Goal: Task Accomplishment & Management: Use online tool/utility

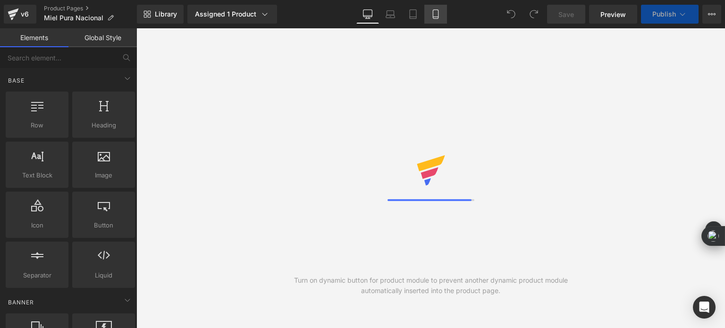
click at [430, 18] on link "Mobile" at bounding box center [435, 14] width 23 height 19
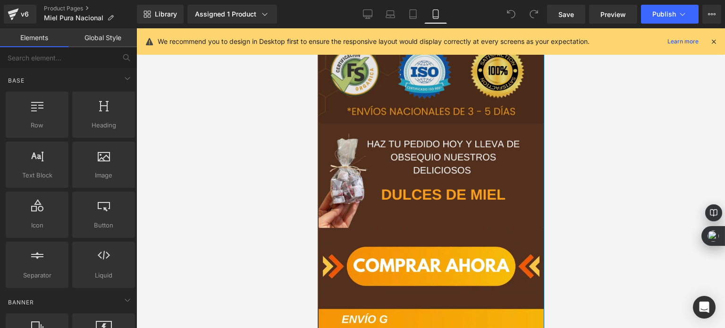
scroll to position [283, 0]
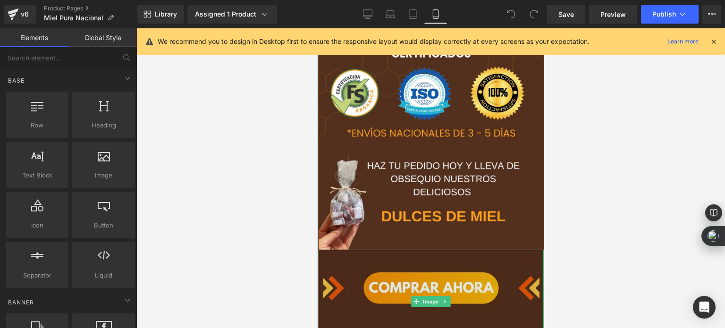
click at [406, 282] on img at bounding box center [430, 302] width 225 height 104
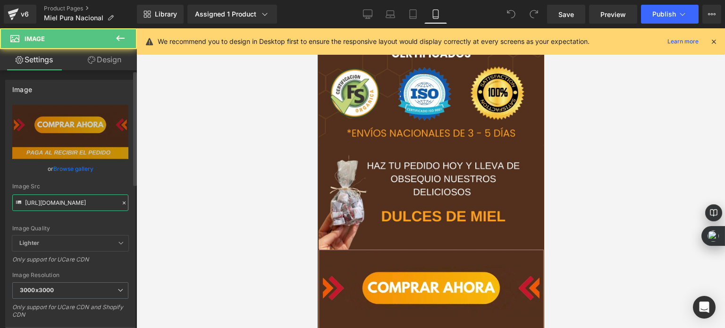
click at [70, 202] on input "[URL][DOMAIN_NAME]" at bounding box center [70, 203] width 116 height 17
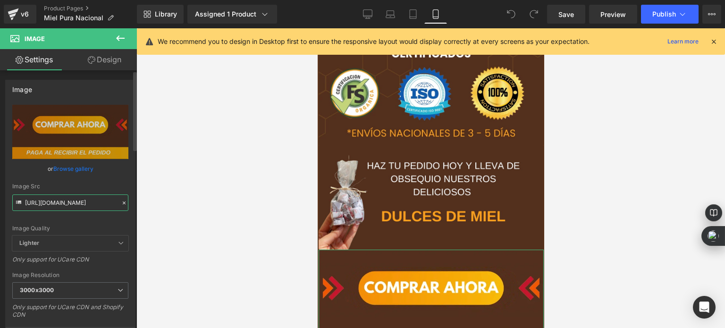
click at [70, 202] on input "[URL][DOMAIN_NAME]" at bounding box center [70, 203] width 116 height 17
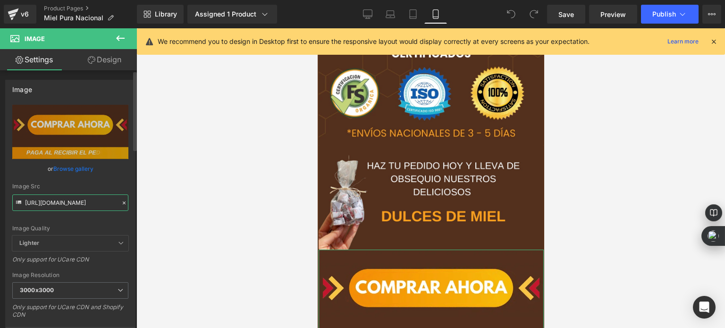
click at [70, 202] on input "[URL][DOMAIN_NAME]" at bounding box center [70, 203] width 116 height 17
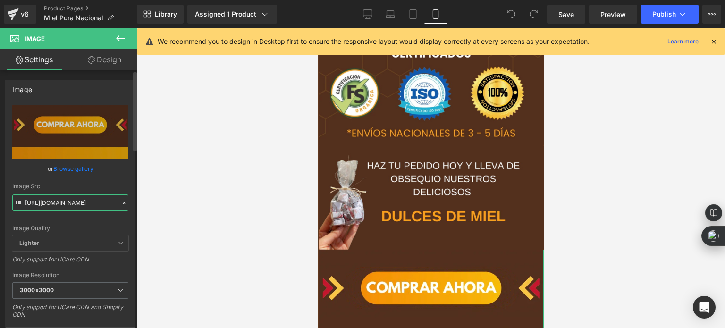
paste input "nadir_un_titulo_50.webp?v=1754382251"
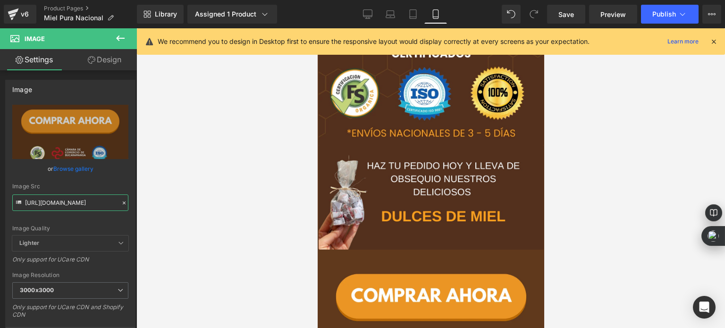
scroll to position [0, 0]
click at [42, 204] on input "[URL][DOMAIN_NAME]" at bounding box center [70, 203] width 116 height 17
paste input "1.webp?v=1754382434"
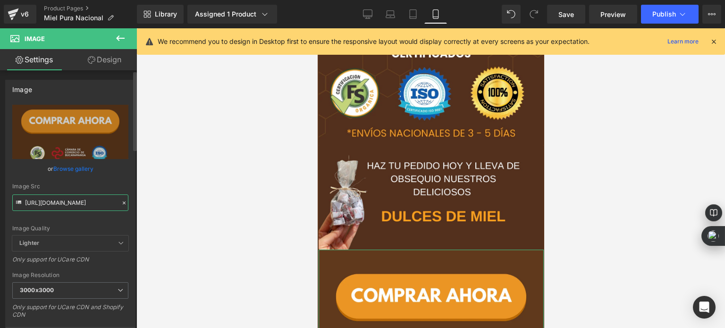
scroll to position [0, 170]
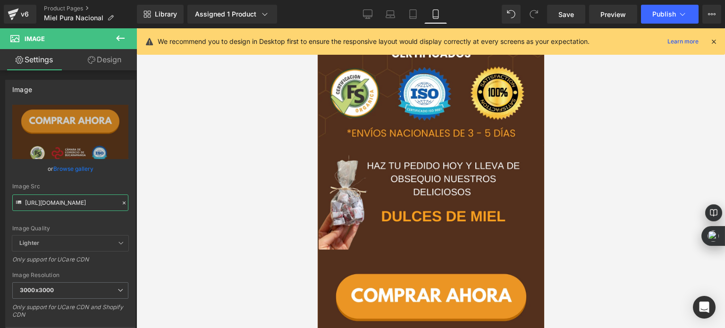
type input "[URL][DOMAIN_NAME]"
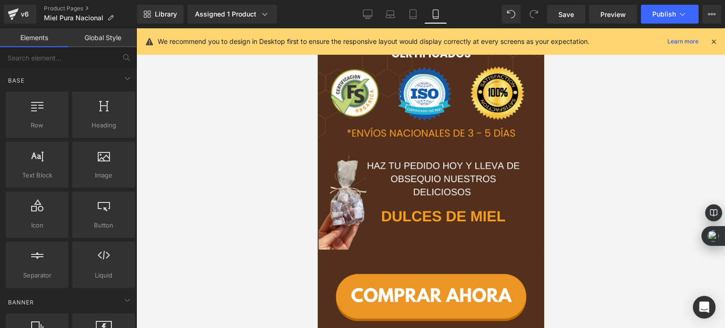
scroll to position [0, 0]
click at [221, 217] on div at bounding box center [430, 178] width 589 height 300
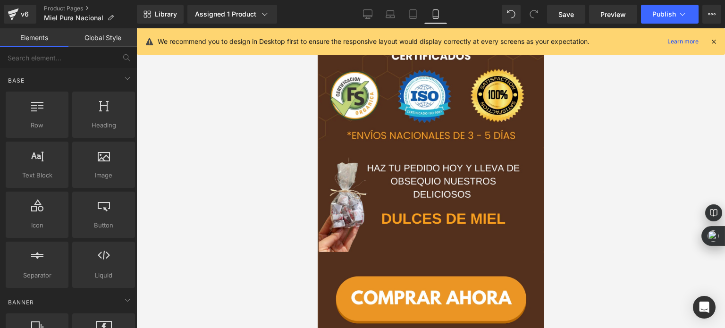
scroll to position [283, 0]
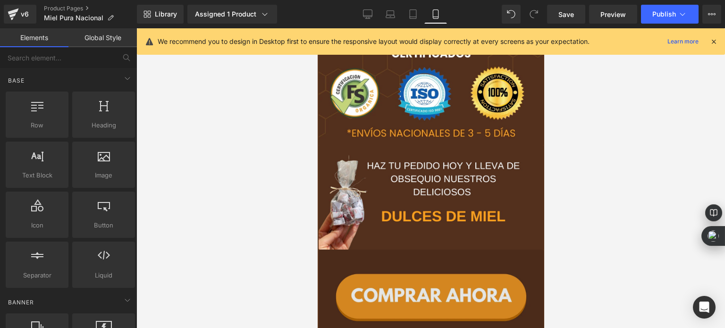
click at [424, 287] on img at bounding box center [430, 318] width 225 height 136
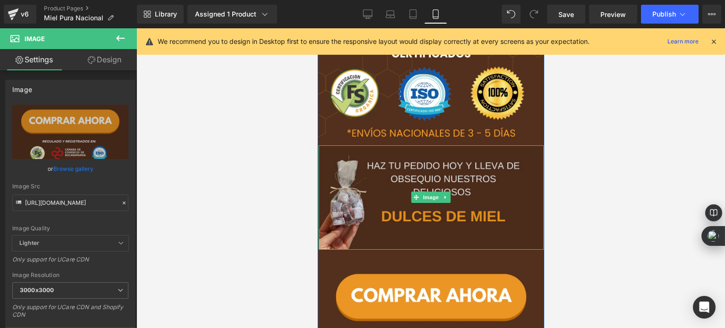
drag, startPoint x: 390, startPoint y: 277, endPoint x: 410, endPoint y: 182, distance: 97.2
click at [410, 182] on div "Image Image Image Image" at bounding box center [430, 266] width 225 height 1042
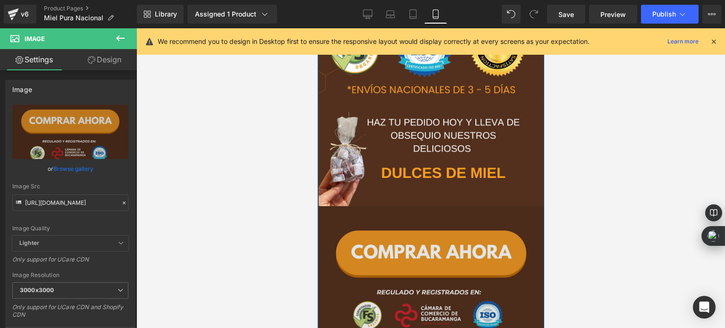
scroll to position [331, 0]
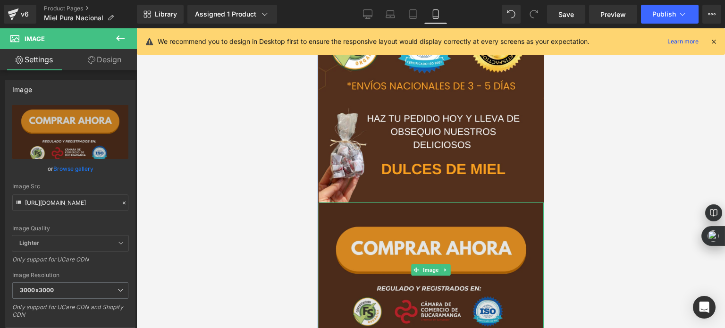
click at [435, 267] on div "Image" at bounding box center [430, 271] width 225 height 136
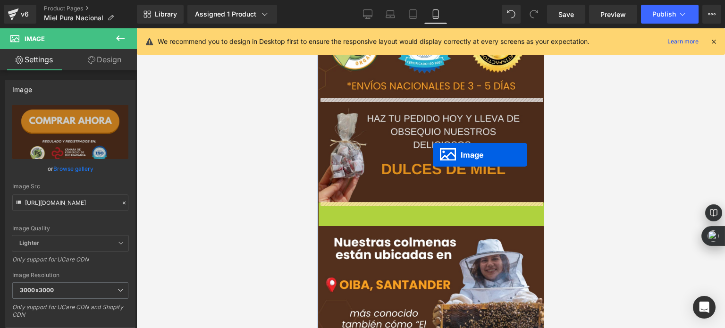
drag, startPoint x: 432, startPoint y: 271, endPoint x: 433, endPoint y: 155, distance: 116.2
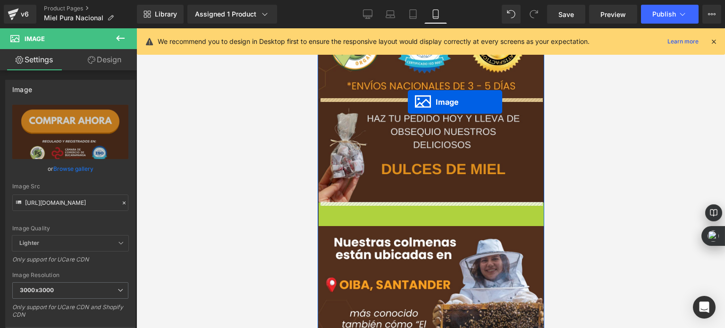
drag, startPoint x: 425, startPoint y: 273, endPoint x: 407, endPoint y: 102, distance: 172.3
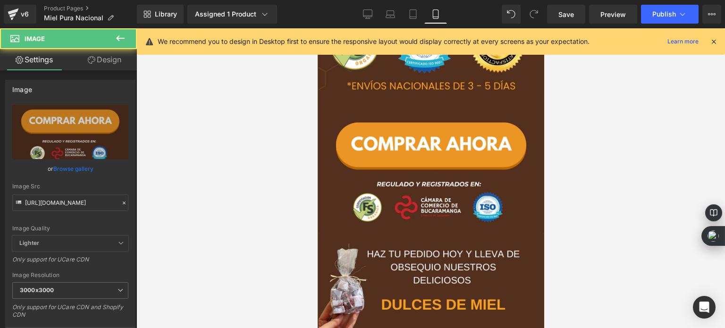
click at [286, 159] on div at bounding box center [430, 178] width 589 height 300
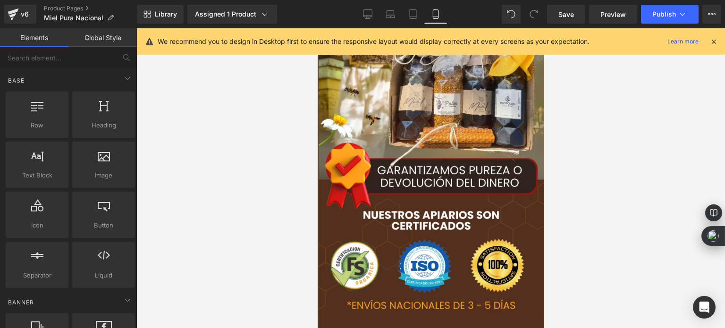
scroll to position [98, 0]
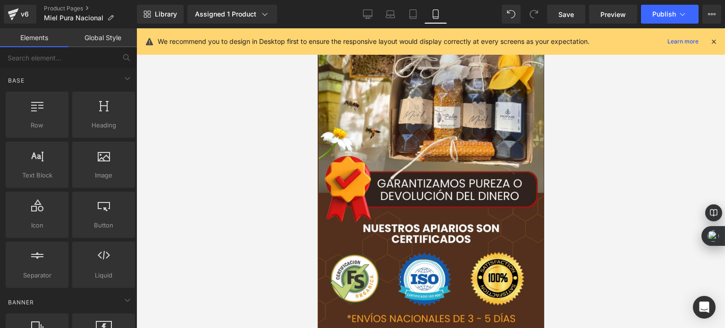
click at [713, 43] on icon at bounding box center [714, 41] width 8 height 8
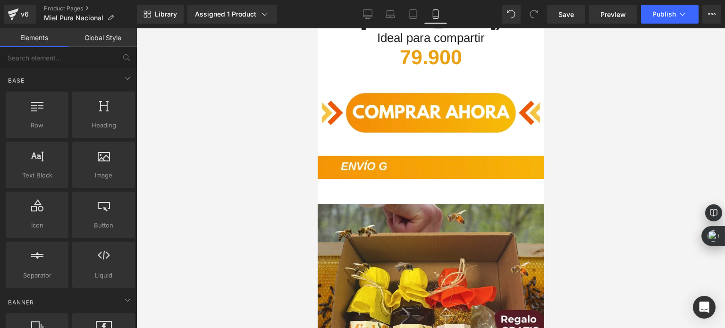
scroll to position [1605, 0]
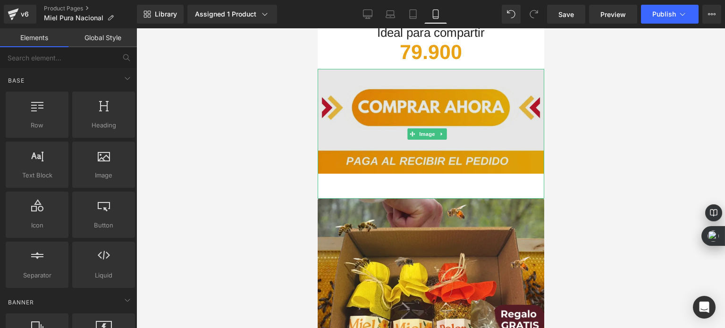
click at [405, 94] on img at bounding box center [430, 134] width 227 height 130
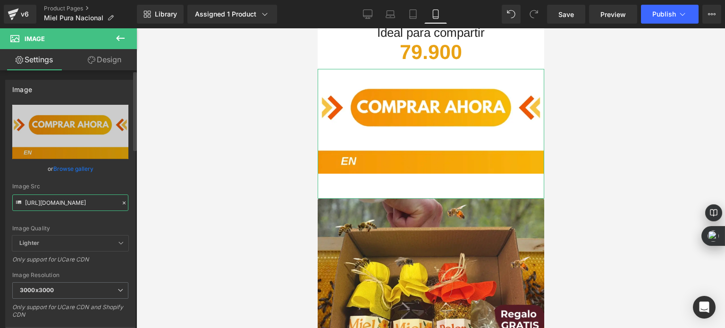
click at [90, 201] on input "[URL][DOMAIN_NAME]" at bounding box center [70, 203] width 116 height 17
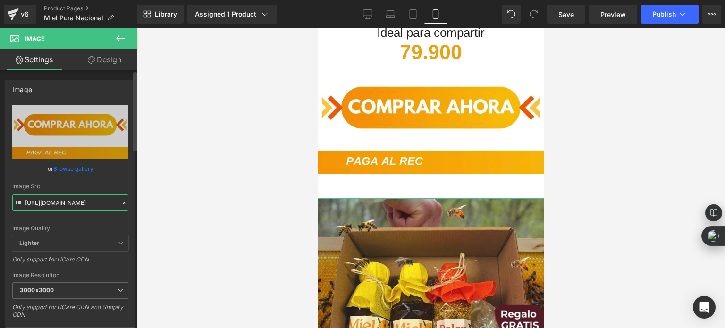
click at [90, 201] on input "[URL][DOMAIN_NAME]" at bounding box center [70, 203] width 116 height 17
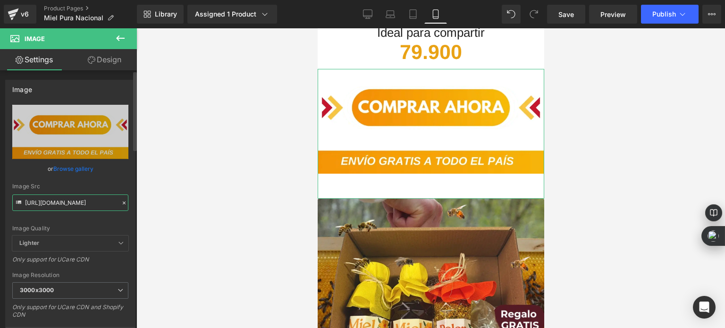
click at [90, 201] on input "[URL][DOMAIN_NAME]" at bounding box center [70, 203] width 116 height 17
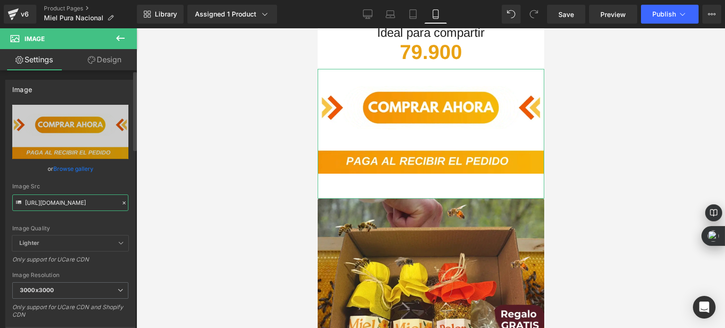
paste input "nadir_un_titulo_48.png?v=1754124843"
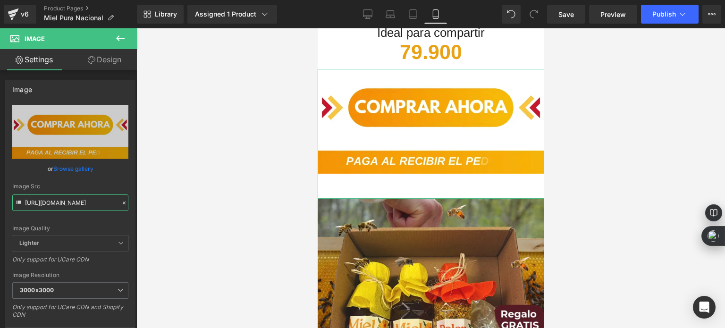
scroll to position [0, 166]
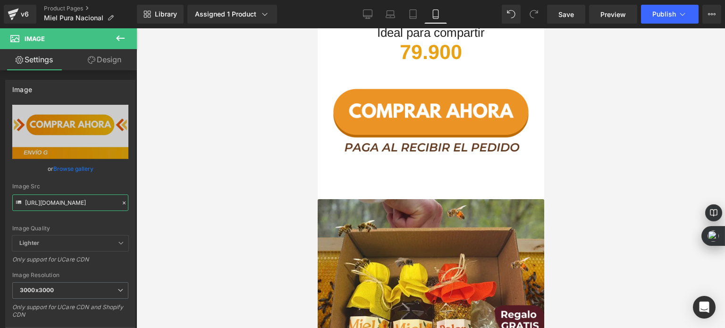
type input "[URL][DOMAIN_NAME]"
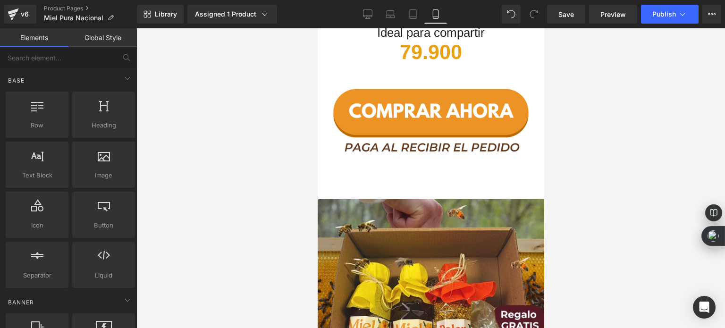
scroll to position [0, 0]
click at [276, 184] on div at bounding box center [430, 178] width 589 height 300
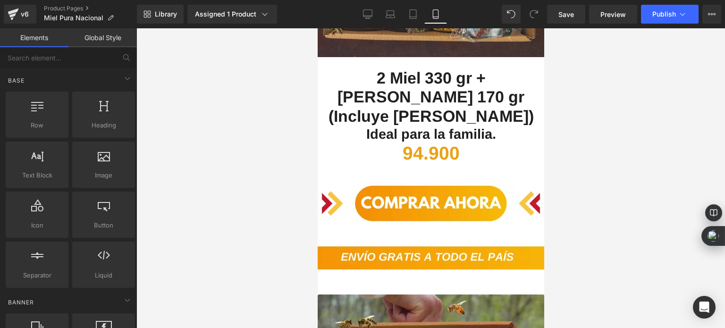
scroll to position [1983, 0]
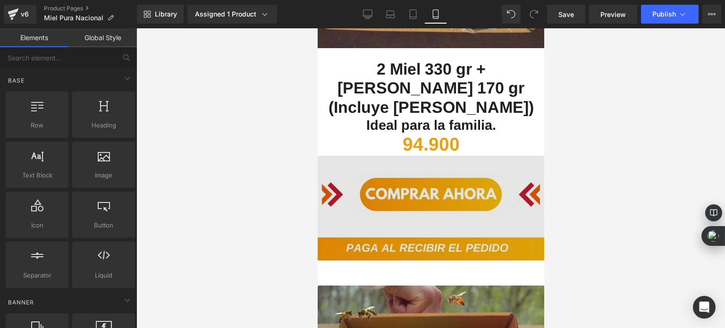
click at [404, 156] on img at bounding box center [430, 221] width 227 height 130
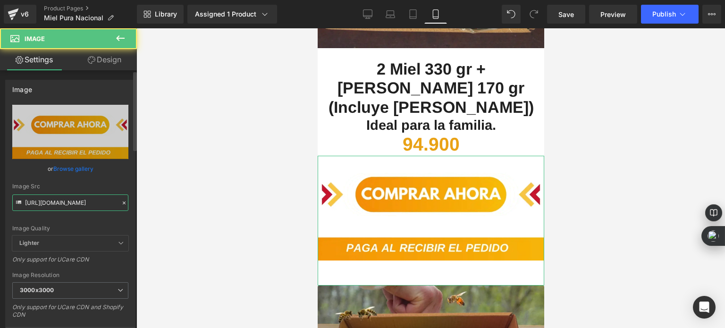
click at [91, 195] on input "[URL][DOMAIN_NAME]" at bounding box center [70, 203] width 116 height 17
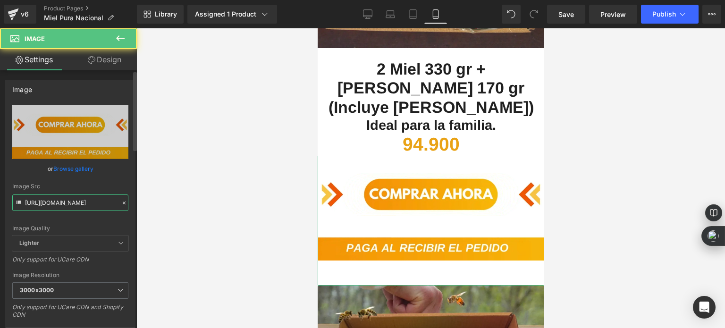
click at [91, 195] on input "[URL][DOMAIN_NAME]" at bounding box center [70, 203] width 116 height 17
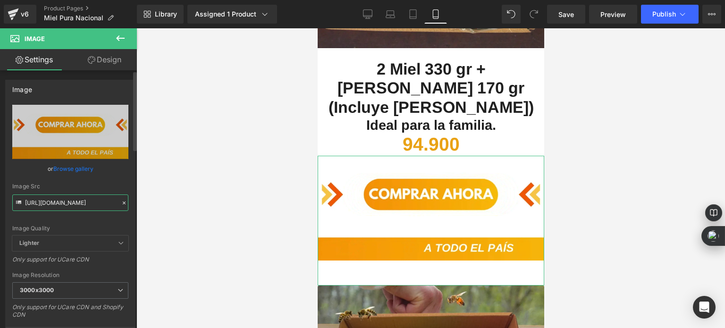
click at [91, 195] on input "[URL][DOMAIN_NAME]" at bounding box center [70, 203] width 116 height 17
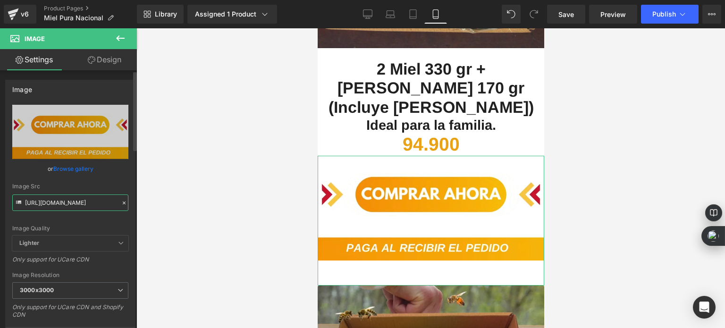
paste input "nadir_un_titulo_48.png?v=1754124843"
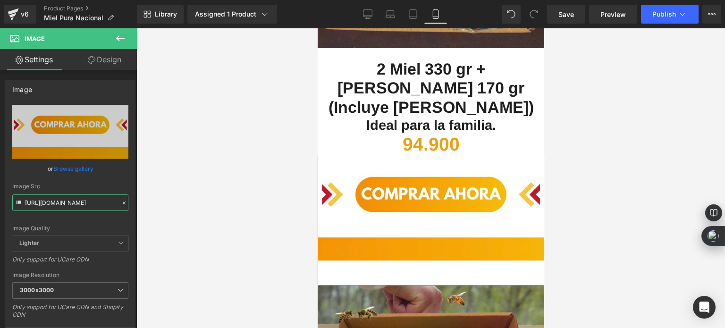
scroll to position [0, 166]
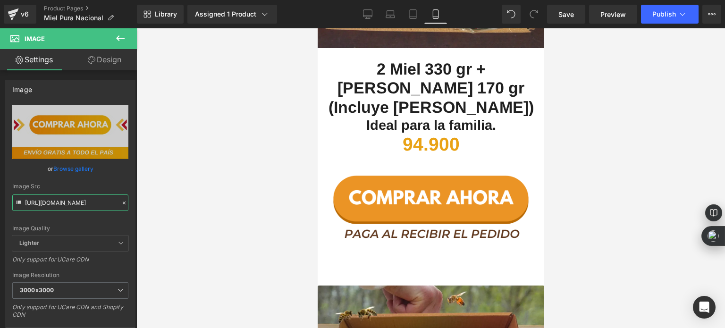
type input "[URL][DOMAIN_NAME]"
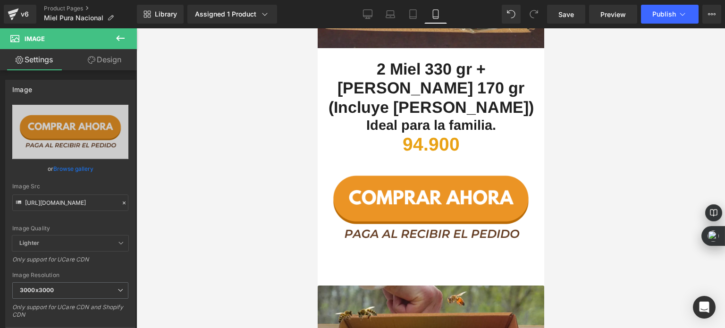
scroll to position [0, 0]
click at [249, 212] on div at bounding box center [430, 178] width 589 height 300
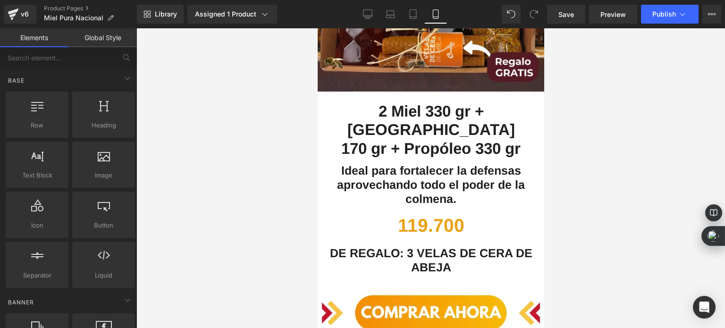
scroll to position [2408, 0]
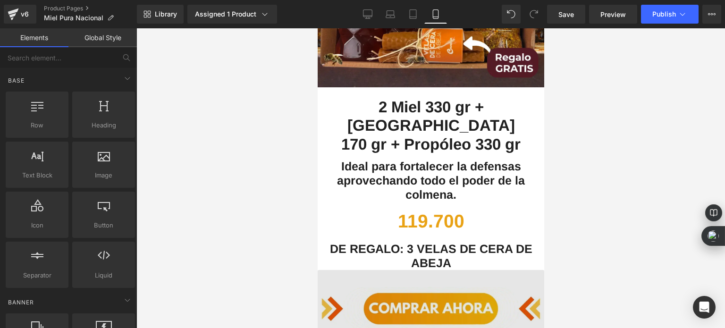
click at [406, 270] on img at bounding box center [430, 332] width 227 height 125
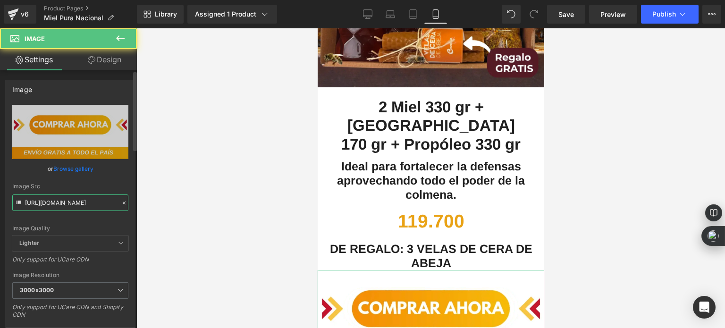
click at [80, 202] on input "[URL][DOMAIN_NAME]" at bounding box center [70, 203] width 116 height 17
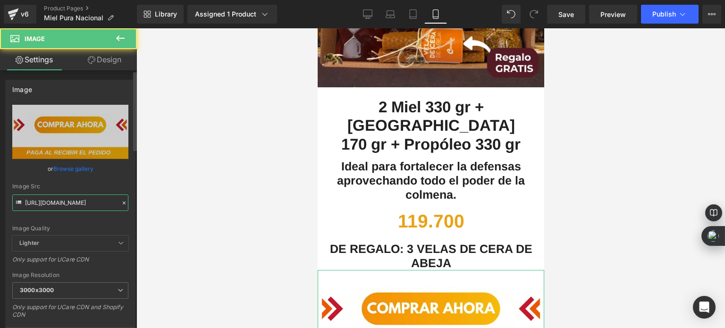
click at [80, 202] on input "[URL][DOMAIN_NAME]" at bounding box center [70, 203] width 116 height 17
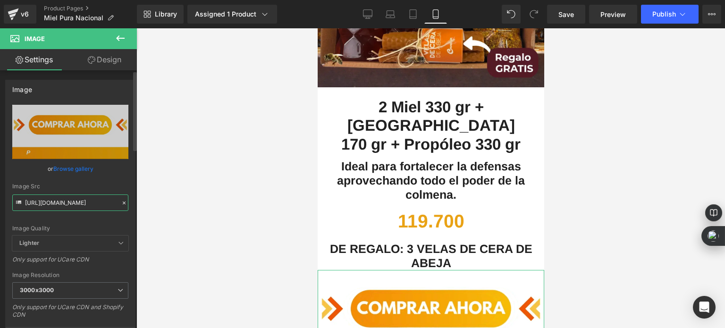
click at [80, 202] on input "[URL][DOMAIN_NAME]" at bounding box center [70, 203] width 116 height 17
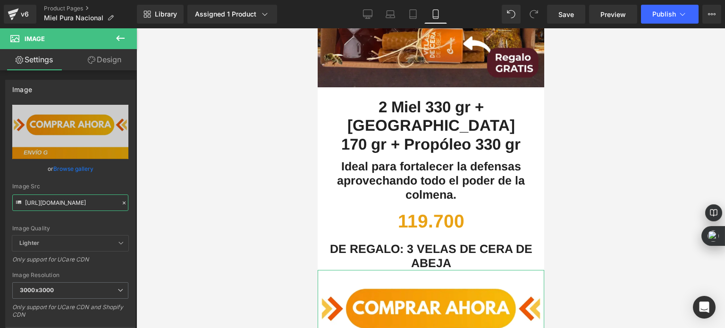
paste input "nadir_un_titulo_48.png?v=1754124843"
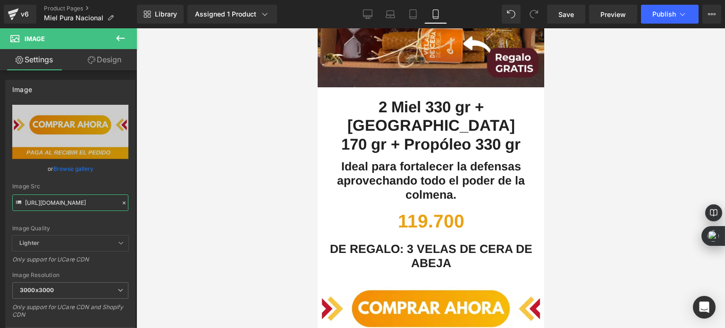
scroll to position [0, 166]
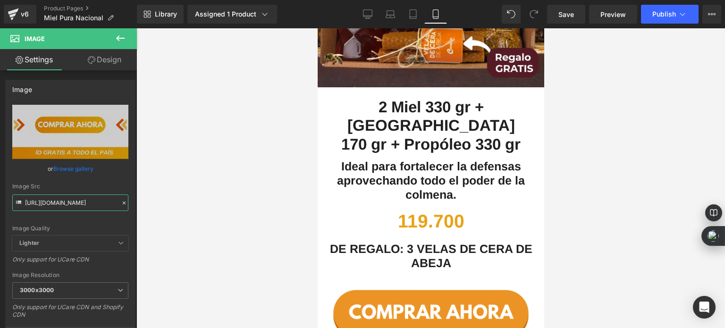
type input "[URL][DOMAIN_NAME]"
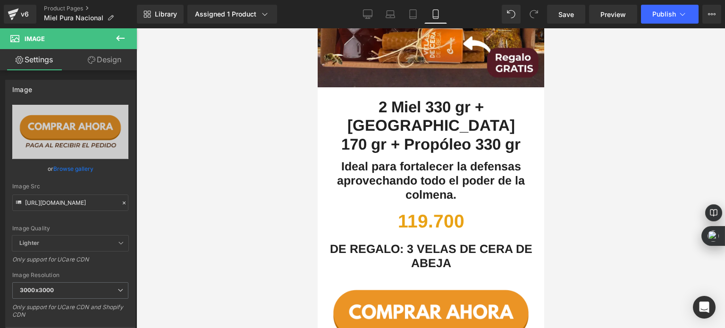
scroll to position [0, 0]
click at [256, 172] on div at bounding box center [430, 178] width 589 height 300
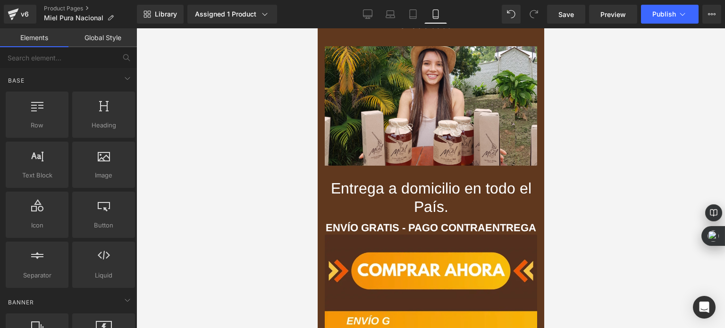
scroll to position [4108, 0]
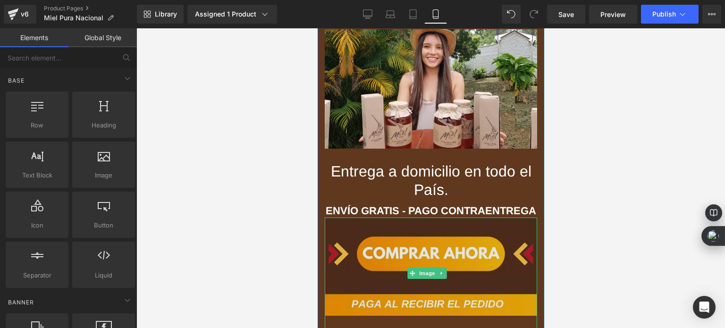
click at [384, 218] on img at bounding box center [430, 274] width 212 height 112
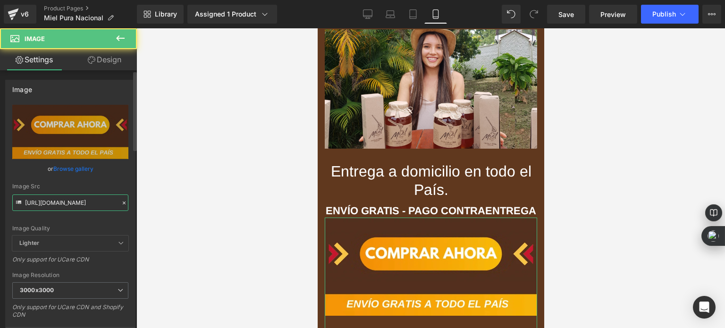
click at [83, 198] on input "[URL][DOMAIN_NAME]" at bounding box center [70, 203] width 116 height 17
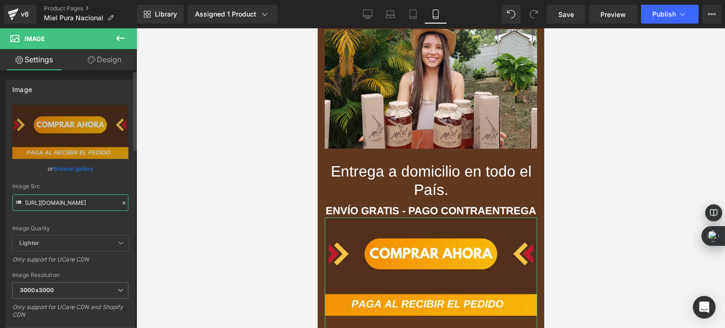
click at [83, 198] on input "[URL][DOMAIN_NAME]" at bounding box center [70, 203] width 116 height 17
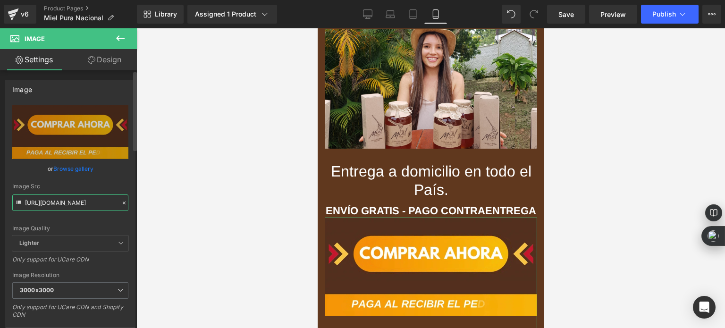
click at [83, 198] on input "[URL][DOMAIN_NAME]" at bounding box center [70, 203] width 116 height 17
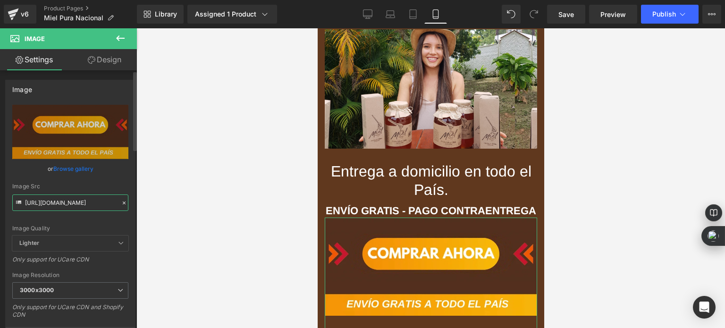
paste input "nadir_un_titulo_51.webp?v=1754382434"
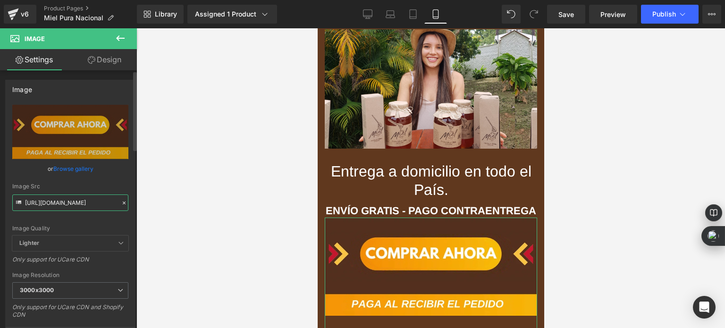
scroll to position [0, 170]
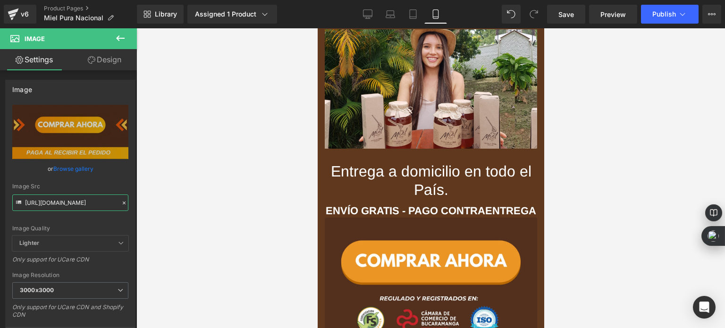
type input "[URL][DOMAIN_NAME]"
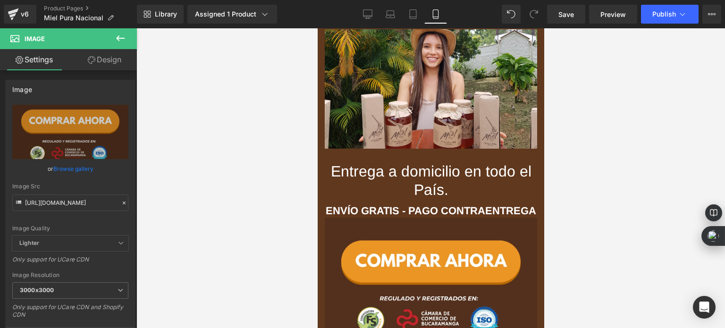
scroll to position [0, 0]
click at [225, 191] on div at bounding box center [430, 178] width 589 height 300
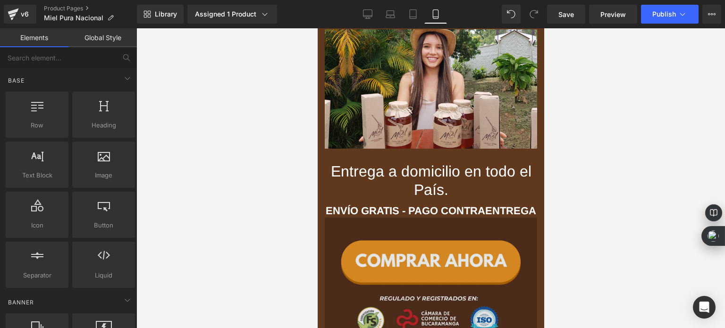
click at [352, 218] on img at bounding box center [430, 289] width 212 height 142
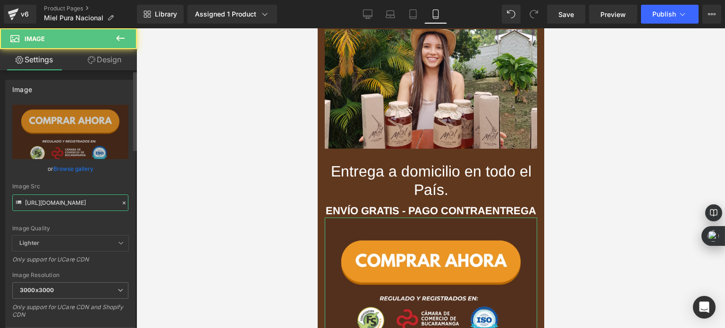
click at [90, 207] on input "[URL][DOMAIN_NAME]" at bounding box center [70, 203] width 116 height 17
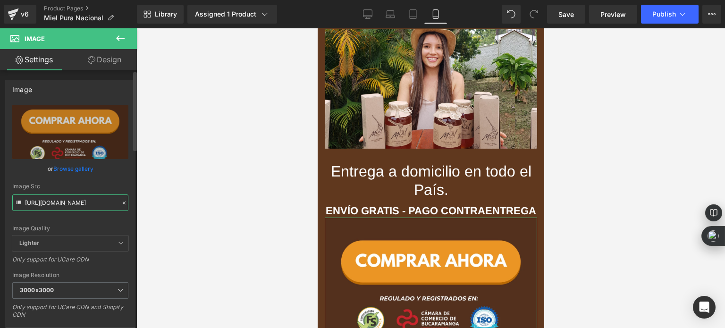
click at [90, 207] on input "[URL][DOMAIN_NAME]" at bounding box center [70, 203] width 116 height 17
paste input "0.webp?v=1754382251"
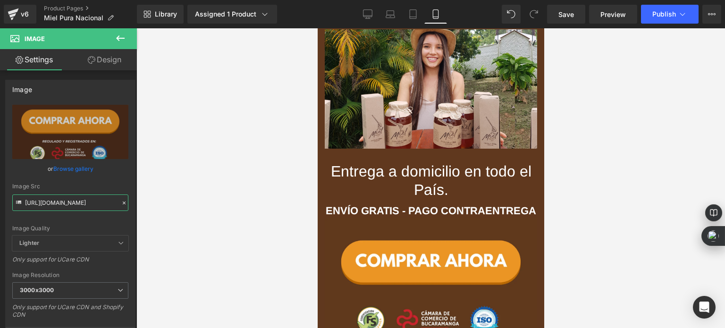
type input "[URL][DOMAIN_NAME]"
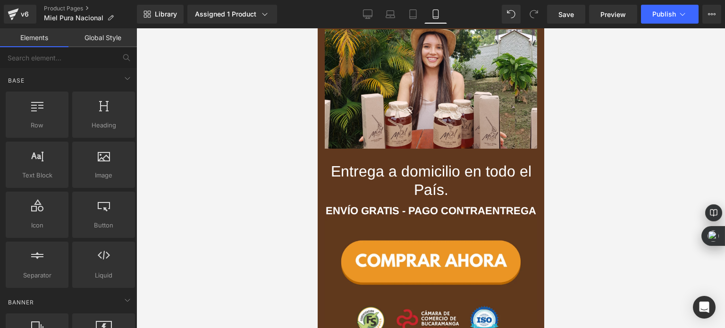
click at [251, 200] on div at bounding box center [430, 178] width 589 height 300
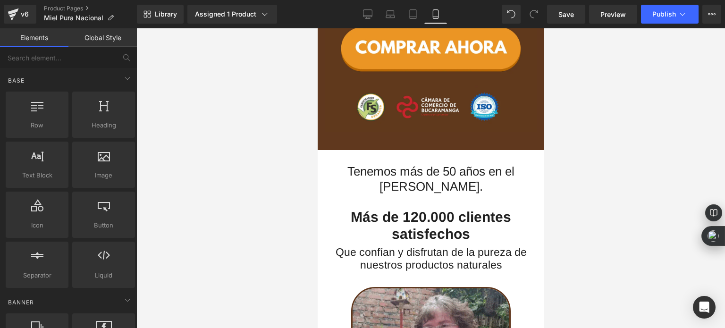
scroll to position [4318, 0]
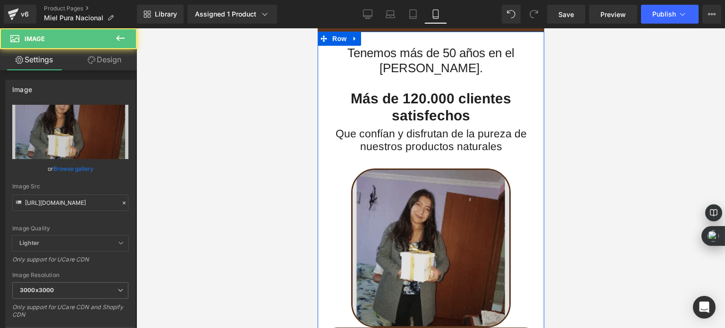
scroll to position [4459, 0]
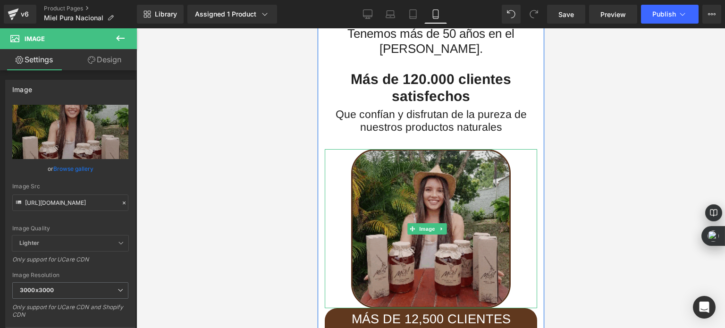
click at [446, 178] on img at bounding box center [431, 229] width 160 height 160
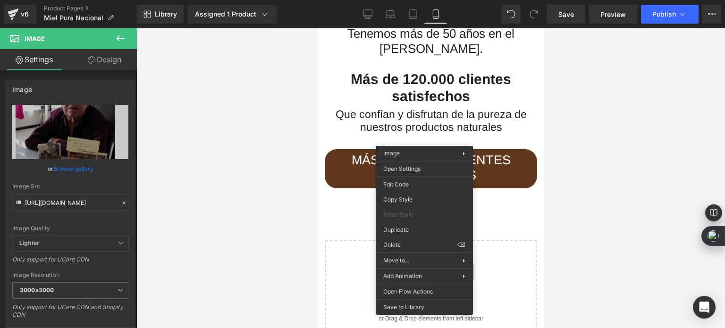
scroll to position [4395, 0]
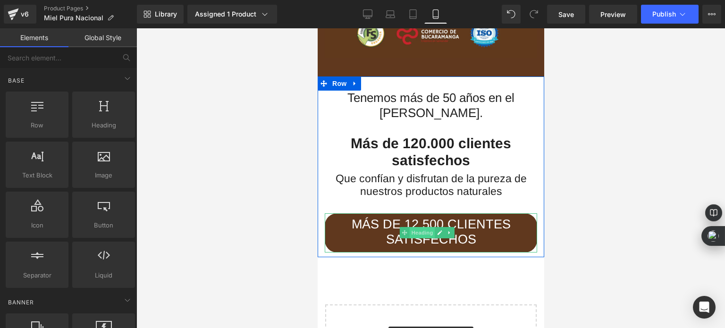
click at [422, 227] on span "Heading" at bounding box center [421, 232] width 25 height 11
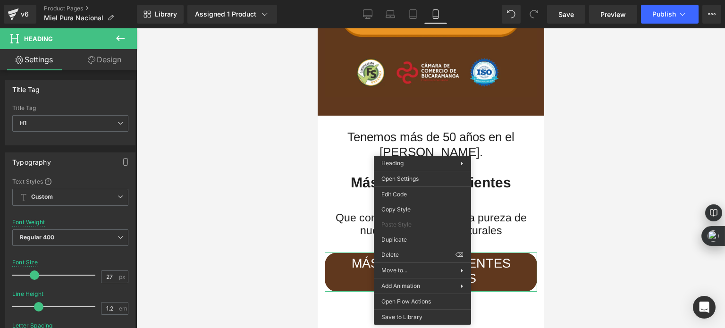
drag, startPoint x: 730, startPoint y: 281, endPoint x: 412, endPoint y: 253, distance: 319.0
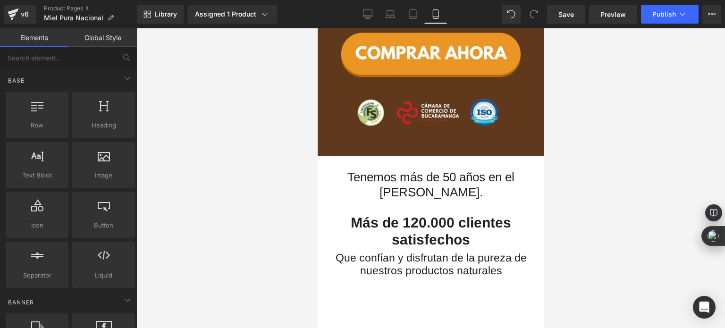
scroll to position [4309, 0]
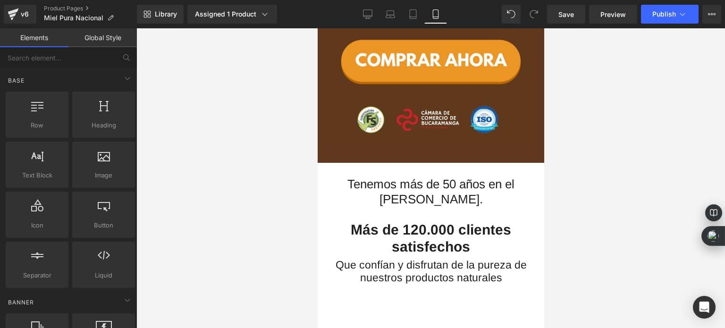
click at [247, 193] on div at bounding box center [430, 178] width 589 height 300
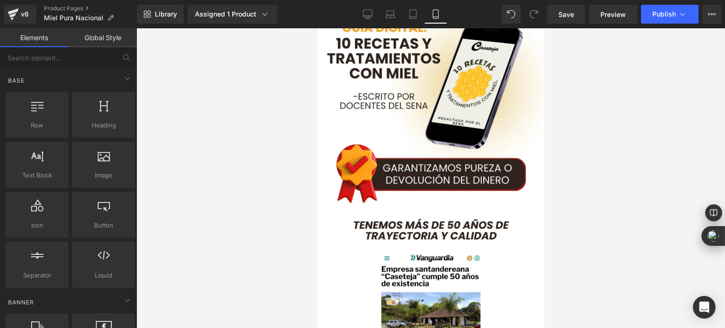
scroll to position [2845, 0]
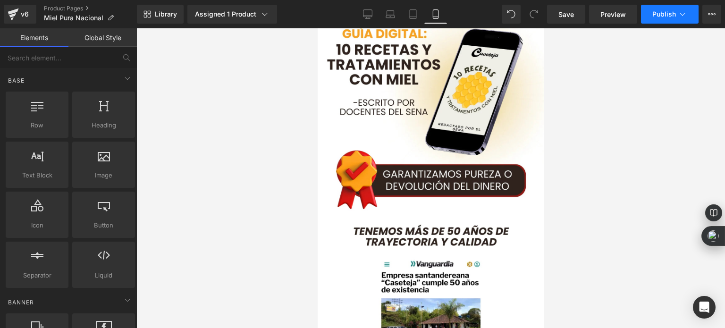
click at [657, 22] on button "Publish" at bounding box center [670, 14] width 58 height 19
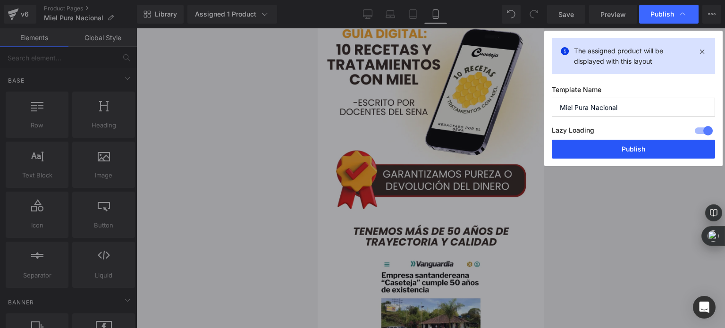
click at [609, 156] on button "Publish" at bounding box center [633, 149] width 163 height 19
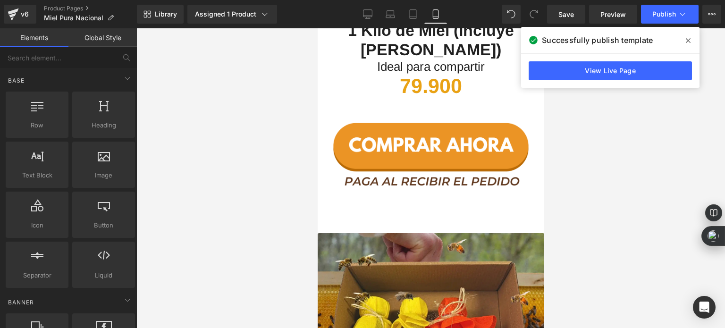
scroll to position [1605, 0]
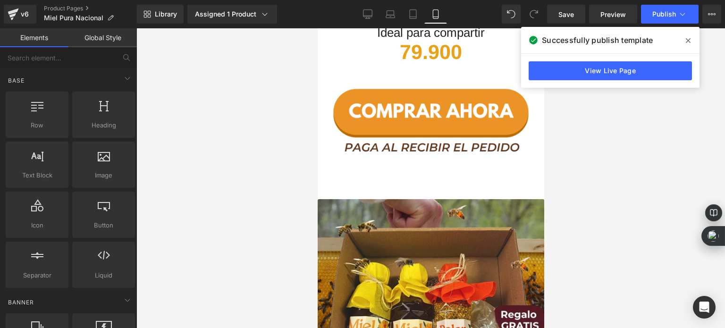
click at [289, 150] on div at bounding box center [430, 178] width 589 height 300
click at [18, 16] on icon at bounding box center [13, 14] width 11 height 24
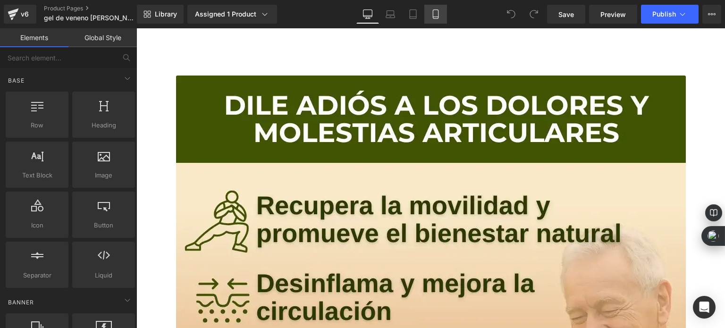
click at [425, 16] on link "Mobile" at bounding box center [435, 14] width 23 height 19
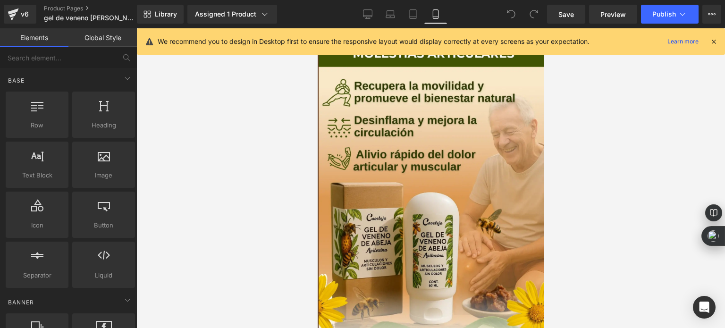
click at [713, 40] on icon at bounding box center [714, 41] width 8 height 8
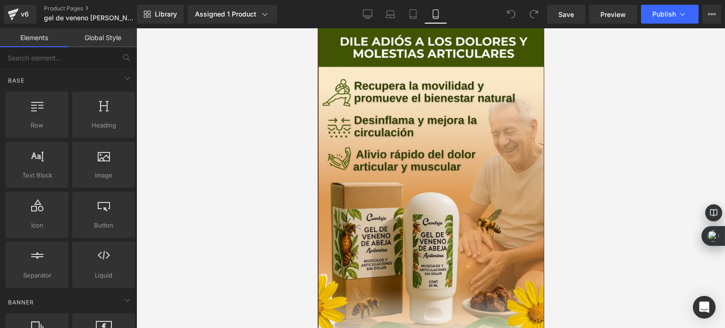
click at [246, 113] on div at bounding box center [430, 178] width 589 height 300
drag, startPoint x: 541, startPoint y: 156, endPoint x: 866, endPoint y: 65, distance: 337.3
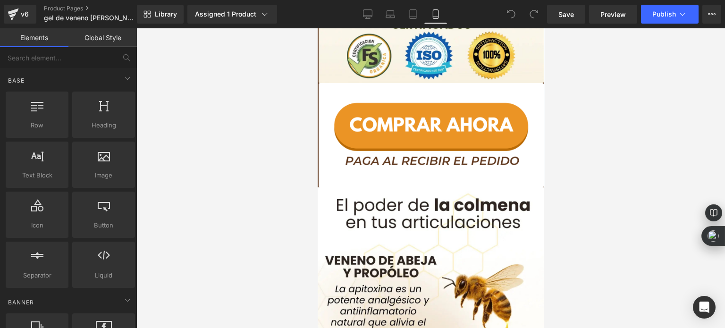
scroll to position [352, 0]
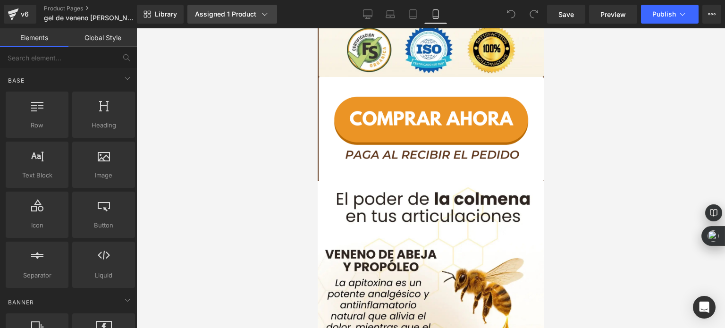
click at [229, 14] on div "Assigned 1 Product" at bounding box center [232, 13] width 75 height 9
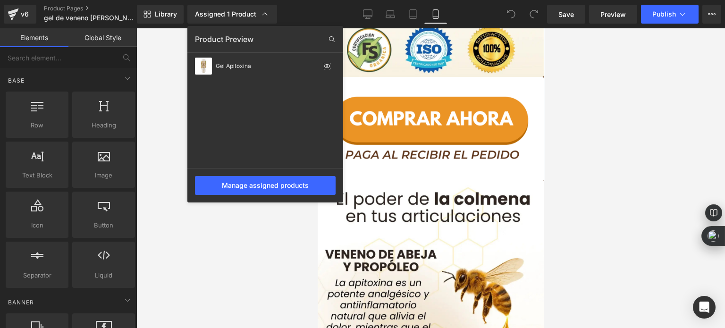
click at [616, 115] on div at bounding box center [430, 178] width 589 height 300
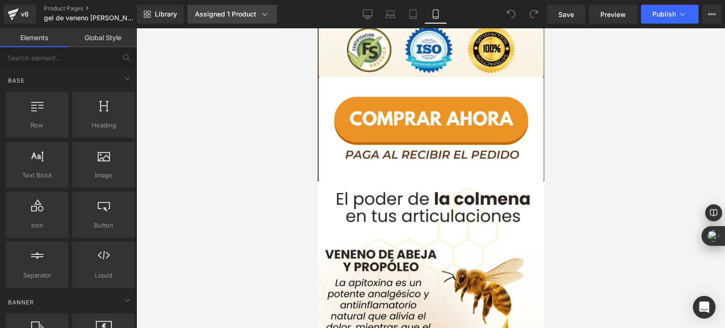
click at [219, 7] on link "Assigned 1 Product" at bounding box center [232, 14] width 90 height 19
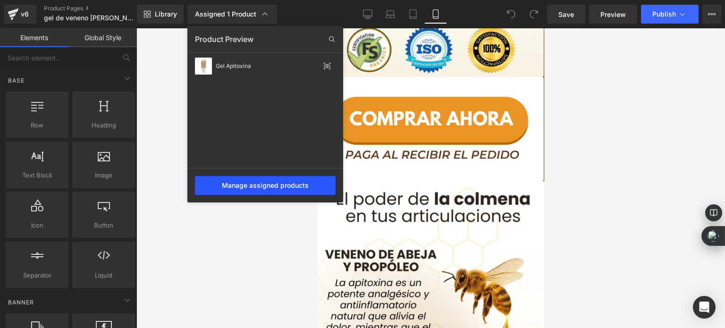
click at [271, 182] on div "Manage assigned products" at bounding box center [265, 185] width 141 height 19
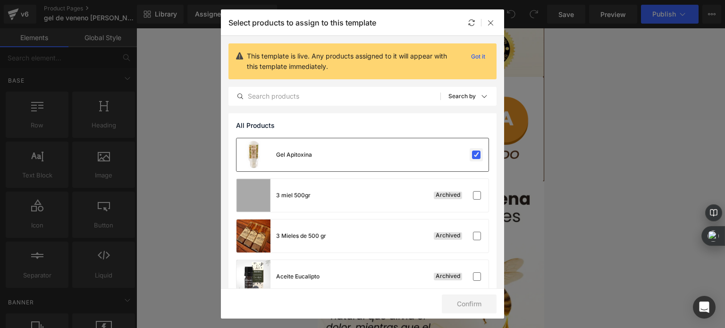
click at [472, 154] on label at bounding box center [476, 155] width 8 height 8
click at [476, 155] on input "checkbox" at bounding box center [476, 155] width 0 height 0
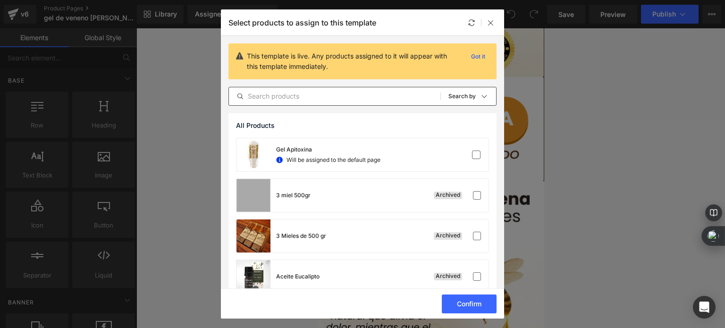
click at [321, 94] on input "text" at bounding box center [335, 96] width 212 height 11
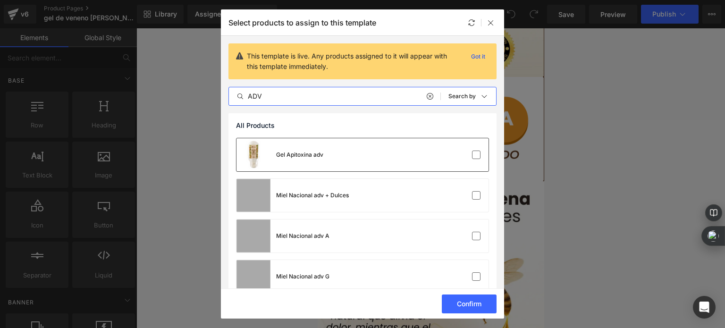
type input "ADV"
click at [355, 153] on div "Gel Apitoxina adv" at bounding box center [363, 154] width 252 height 33
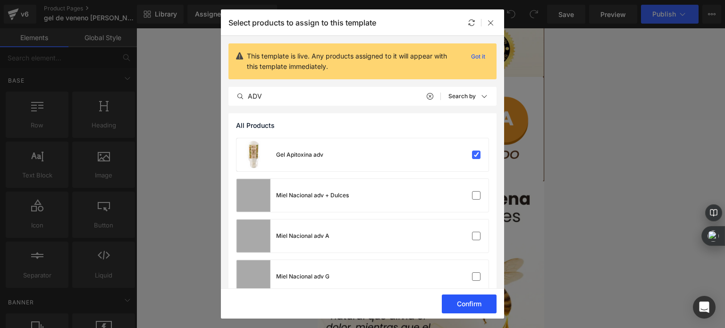
click at [463, 300] on button "Confirm" at bounding box center [469, 304] width 55 height 19
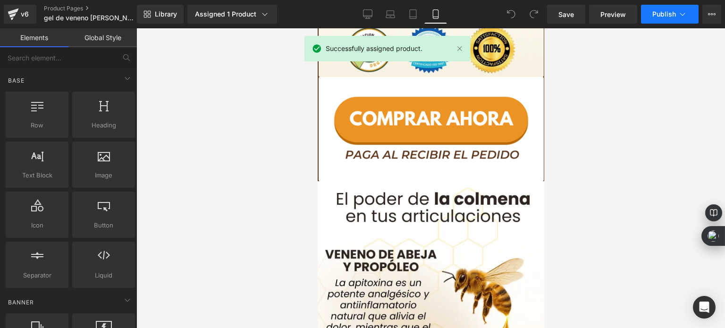
click at [671, 11] on span "Publish" at bounding box center [665, 14] width 24 height 8
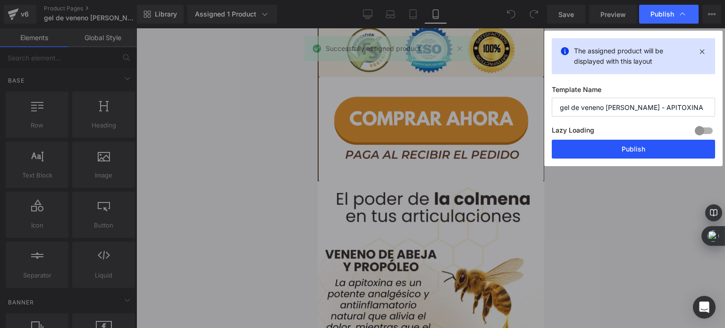
click at [613, 151] on button "Publish" at bounding box center [633, 149] width 163 height 19
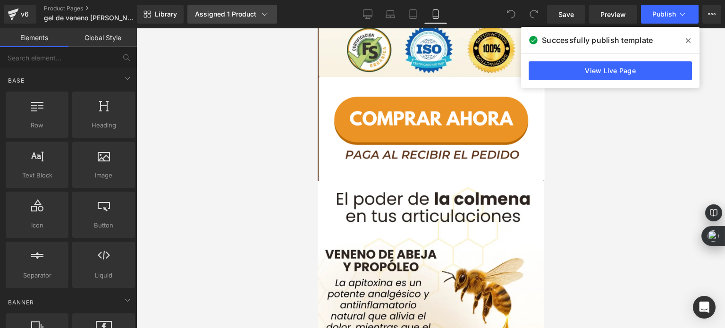
click at [263, 11] on icon at bounding box center [264, 13] width 9 height 9
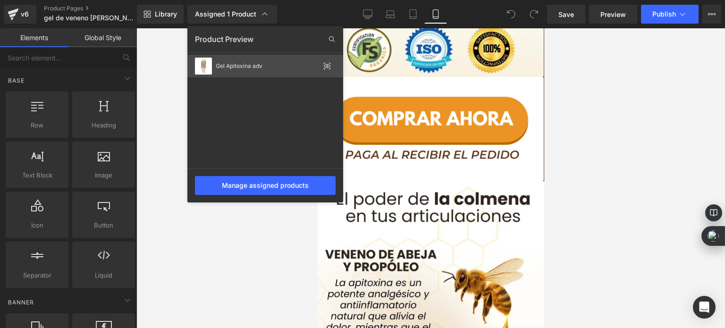
click at [253, 68] on div "Gel Apitoxina adv" at bounding box center [268, 66] width 104 height 7
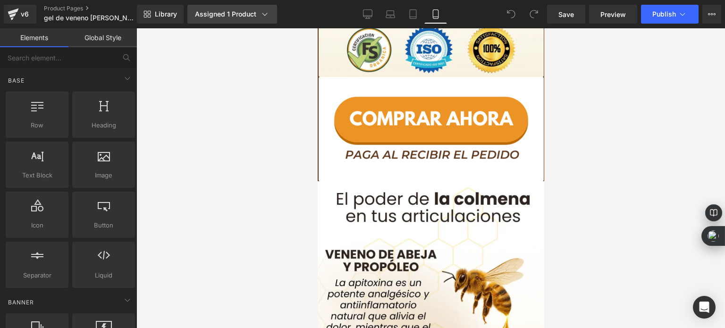
click at [253, 23] on link "Assigned 1 Product" at bounding box center [232, 14] width 90 height 19
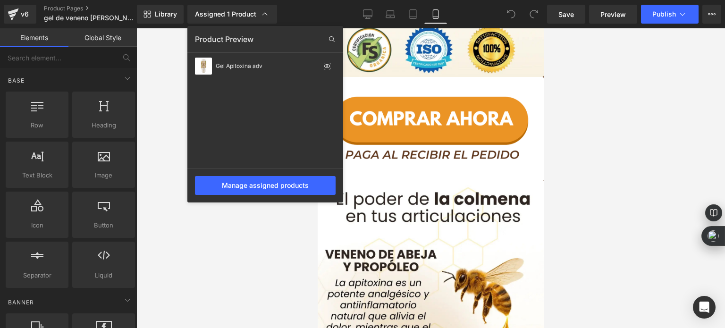
click at [262, 174] on div "Manage assigned products" at bounding box center [265, 185] width 156 height 34
click at [263, 178] on div "Manage assigned products" at bounding box center [265, 185] width 141 height 19
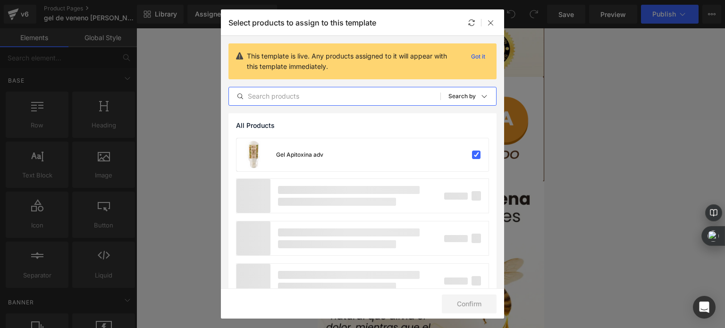
click at [323, 102] on input "text" at bounding box center [335, 96] width 212 height 11
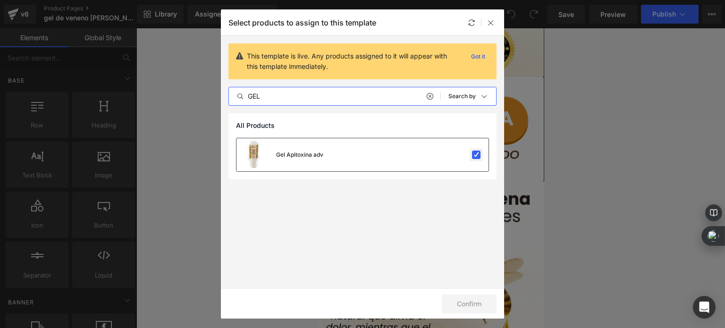
type input "GEL"
click at [475, 152] on label at bounding box center [476, 155] width 8 height 8
click at [476, 155] on input "checkbox" at bounding box center [476, 155] width 0 height 0
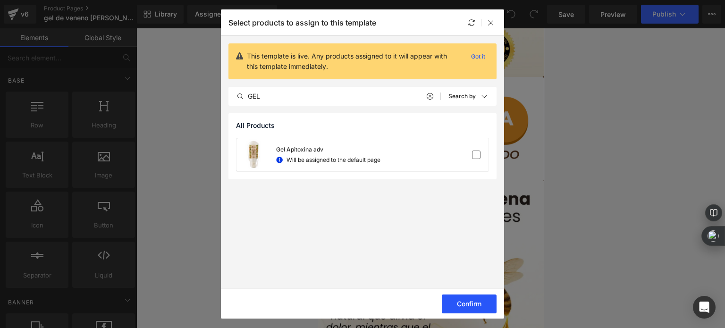
click at [470, 305] on button "Confirm" at bounding box center [469, 304] width 55 height 19
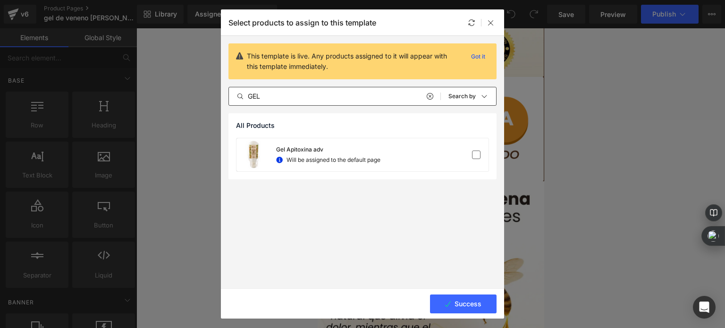
click at [431, 100] on img at bounding box center [430, 129] width 225 height 104
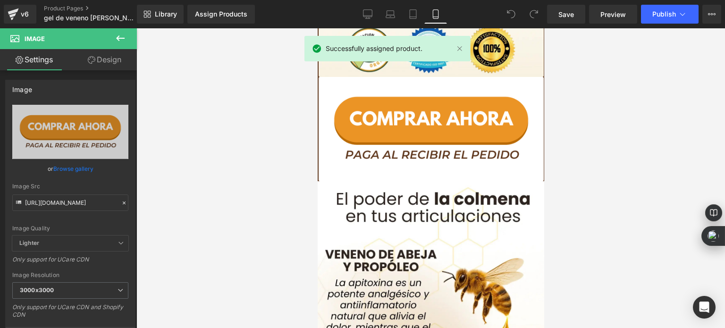
click at [232, 69] on div at bounding box center [430, 178] width 589 height 300
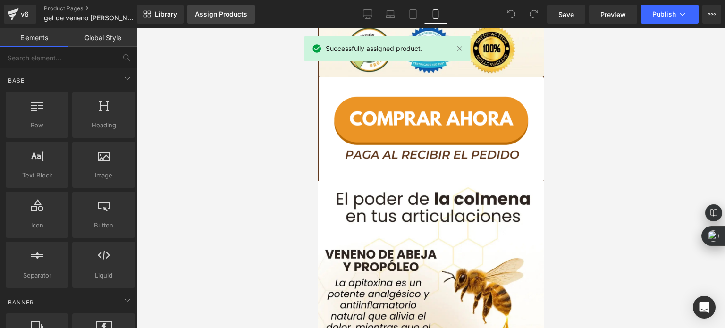
click at [211, 19] on link "Assign Products" at bounding box center [221, 14] width 68 height 19
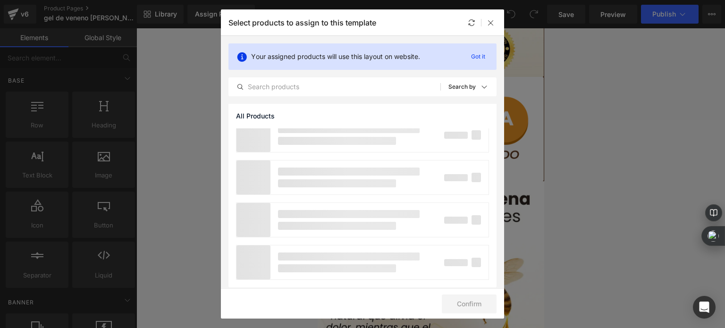
scroll to position [869, 0]
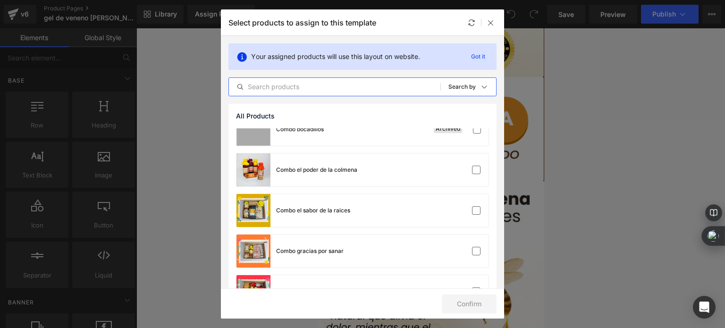
click at [357, 91] on input "text" at bounding box center [335, 86] width 212 height 11
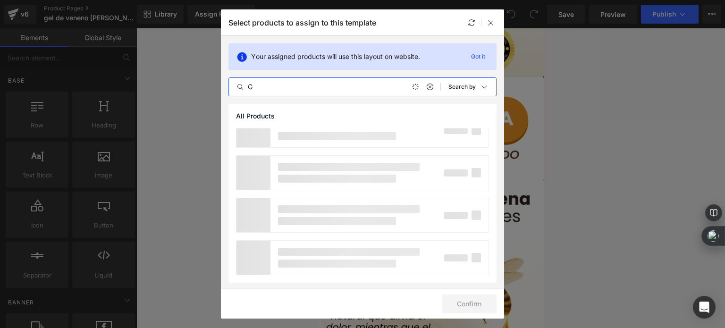
scroll to position [0, 0]
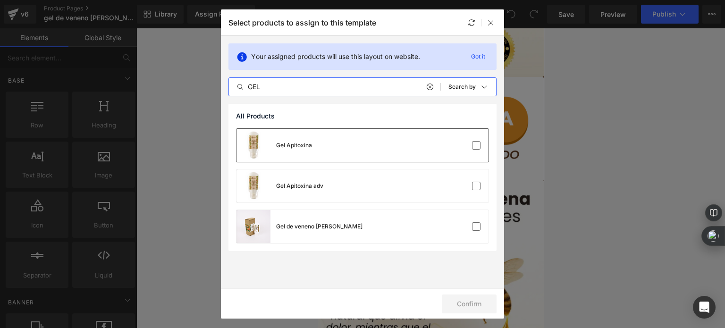
type input "GEL"
click at [358, 156] on div "Gel Apitoxina" at bounding box center [363, 145] width 252 height 33
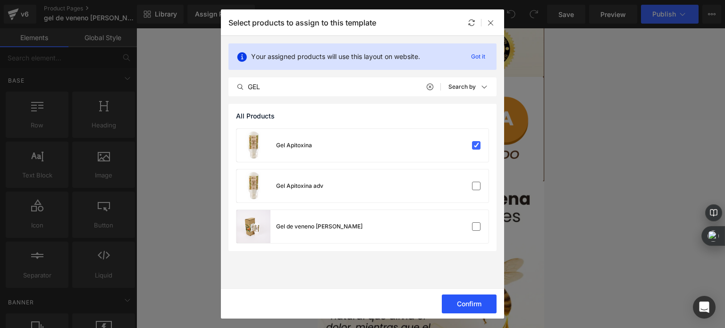
click at [456, 306] on button "Confirm" at bounding box center [469, 304] width 55 height 19
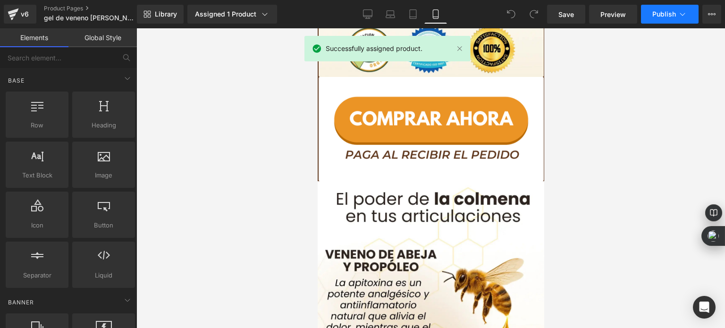
click at [654, 17] on span "Publish" at bounding box center [665, 14] width 24 height 8
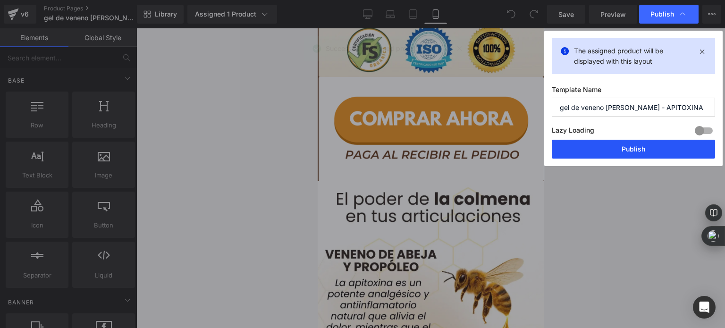
click at [632, 145] on button "Publish" at bounding box center [633, 149] width 163 height 19
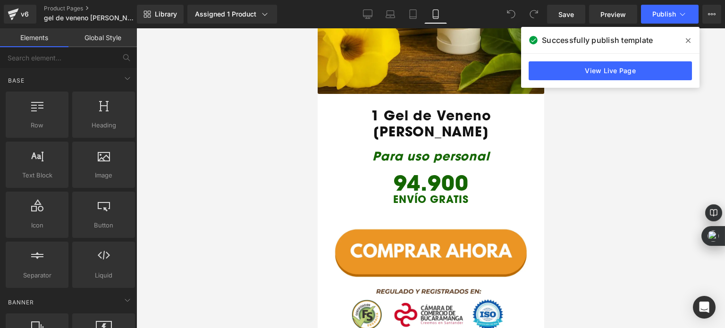
scroll to position [1249, 0]
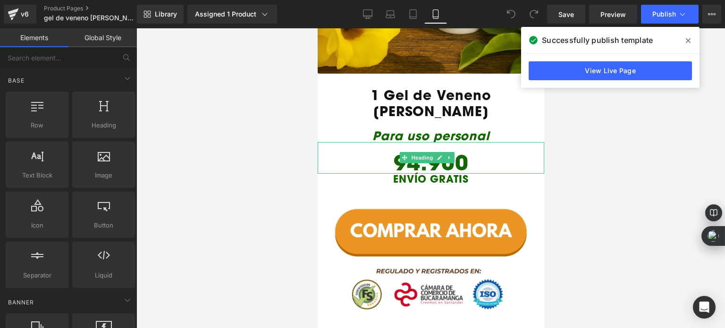
click at [397, 152] on h1 "94.900" at bounding box center [430, 162] width 227 height 21
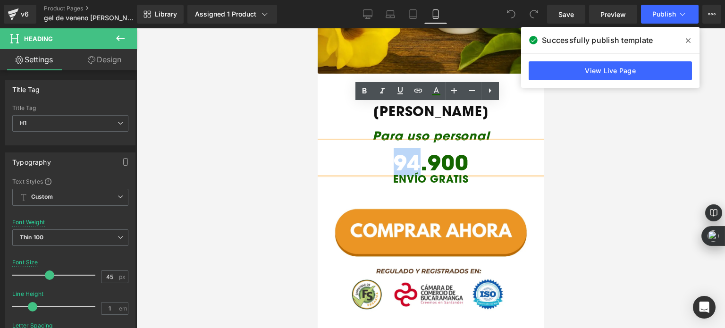
drag, startPoint x: 415, startPoint y: 125, endPoint x: 395, endPoint y: 125, distance: 19.8
click at [395, 152] on h1 "94.900" at bounding box center [430, 162] width 227 height 21
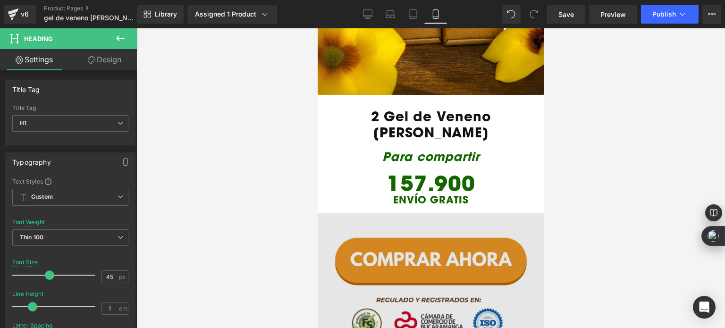
scroll to position [1721, 0]
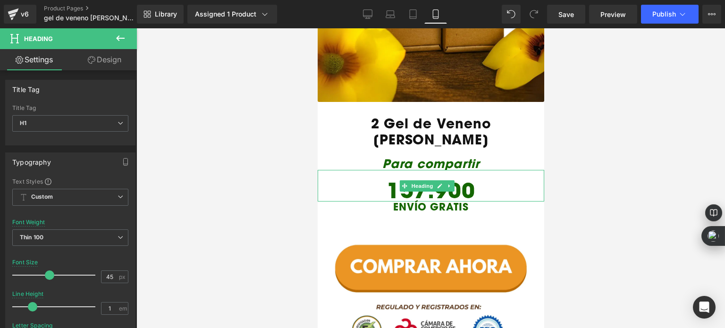
drag, startPoint x: 400, startPoint y: 127, endPoint x: 395, endPoint y: 131, distance: 6.7
click at [400, 180] on h1 "157.900" at bounding box center [430, 190] width 227 height 21
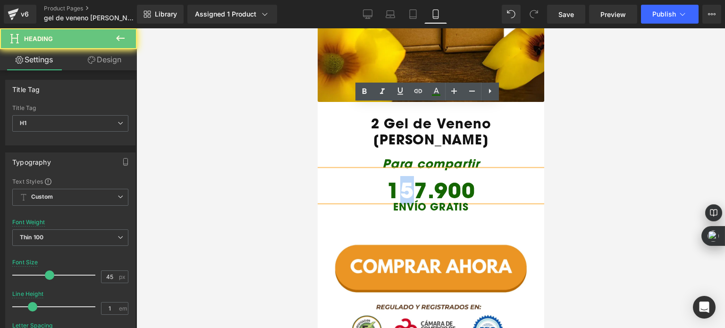
click at [405, 180] on h1 "157.900" at bounding box center [430, 190] width 227 height 21
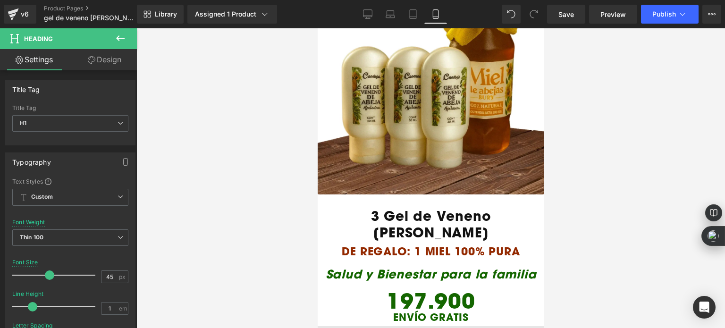
scroll to position [2146, 0]
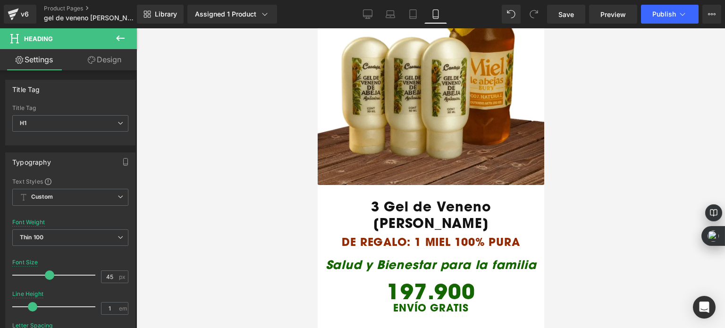
click at [403, 281] on h1 "197.900" at bounding box center [430, 291] width 227 height 21
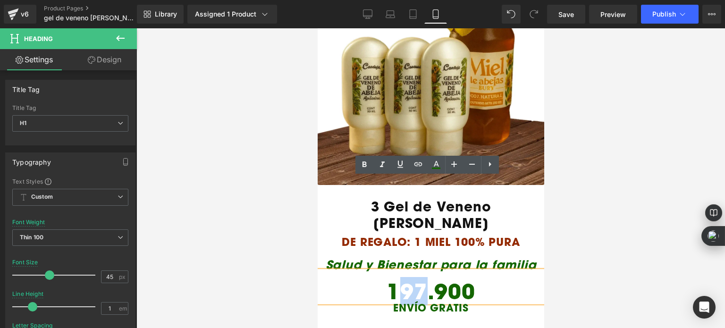
drag, startPoint x: 399, startPoint y: 192, endPoint x: 418, endPoint y: 194, distance: 19.9
click at [418, 281] on h1 "197.900" at bounding box center [430, 291] width 227 height 21
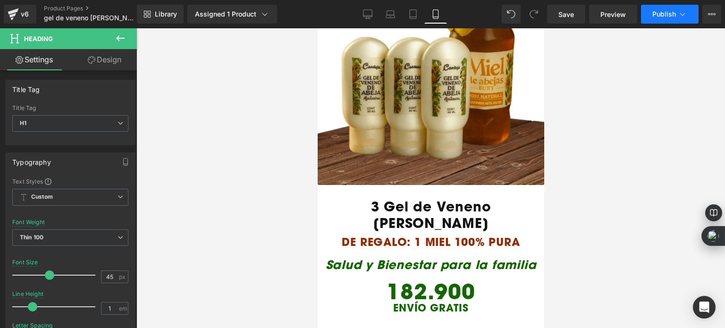
click at [648, 15] on button "Publish" at bounding box center [670, 14] width 58 height 19
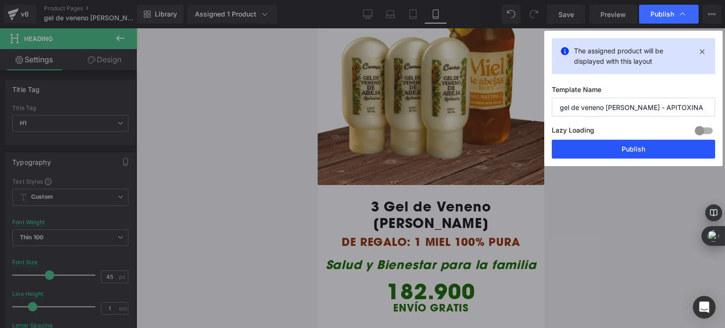
click at [619, 153] on button "Publish" at bounding box center [633, 149] width 163 height 19
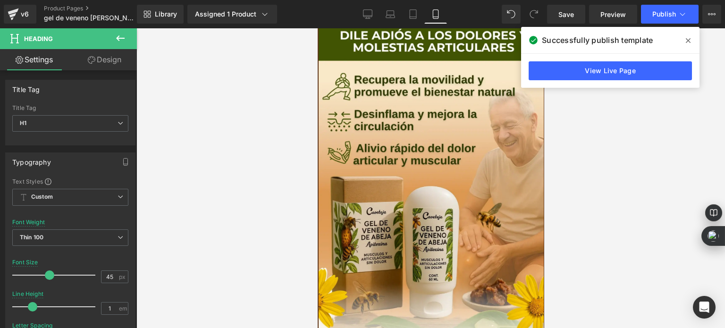
scroll to position [0, 0]
